Goal: Information Seeking & Learning: Learn about a topic

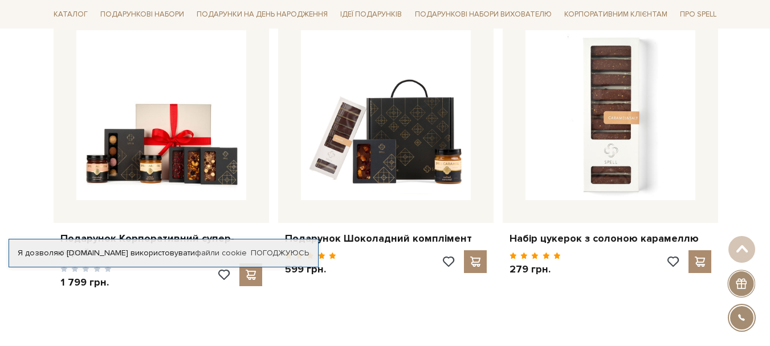
scroll to position [456, 0]
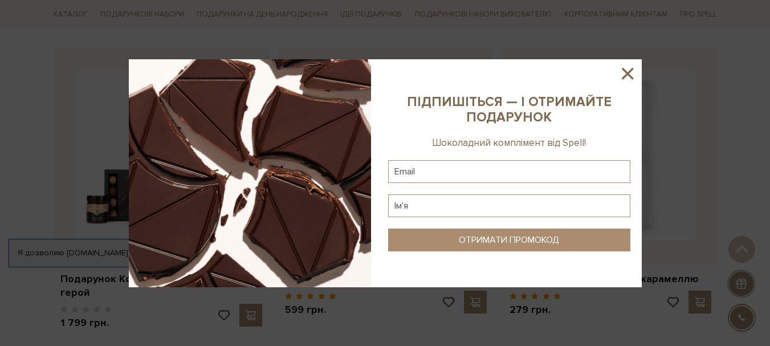
click at [624, 72] on icon at bounding box center [627, 73] width 19 height 19
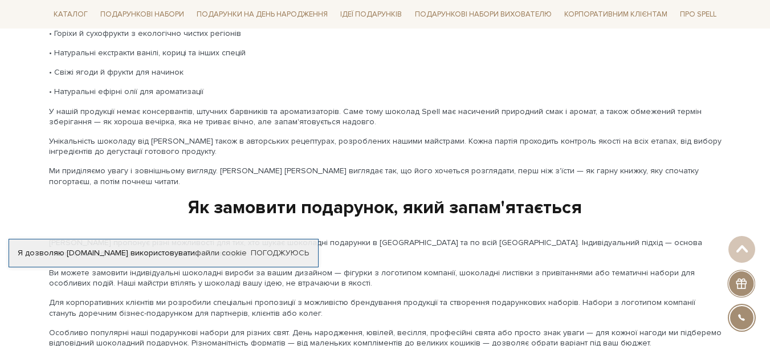
scroll to position [1538, 0]
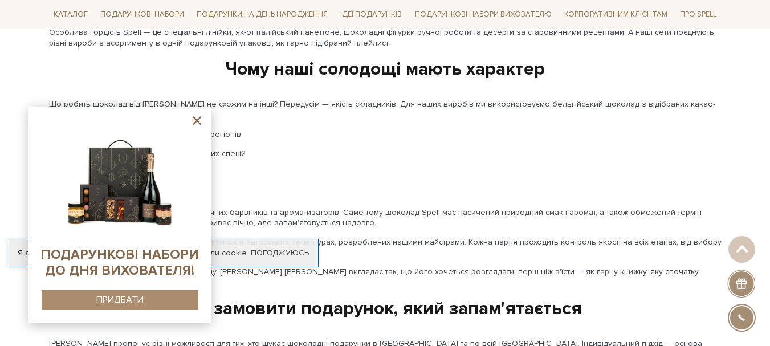
click at [203, 121] on icon at bounding box center [197, 120] width 14 height 14
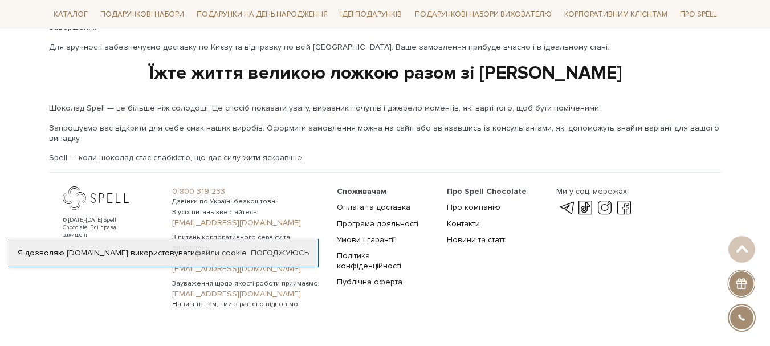
scroll to position [1986, 0]
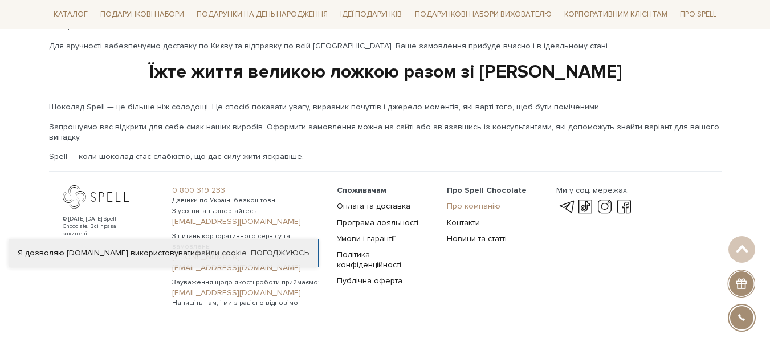
click at [460, 201] on link "Про компанію" at bounding box center [474, 206] width 54 height 10
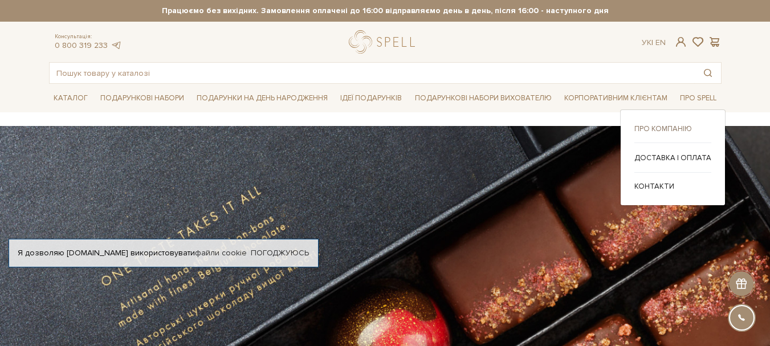
click at [659, 124] on div "Про компанію Доставка і оплата" at bounding box center [672, 157] width 105 height 96
click at [657, 126] on link "Про компанію" at bounding box center [672, 129] width 77 height 10
